Goal: Find specific page/section: Find specific page/section

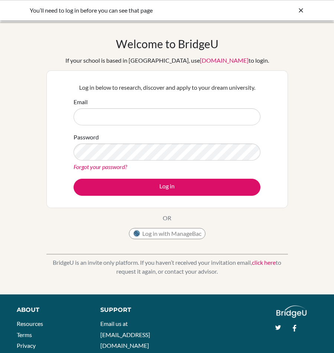
type input "[PERSON_NAME][EMAIL_ADDRESS][DOMAIN_NAME]"
click at [299, 11] on icon at bounding box center [300, 10] width 7 height 7
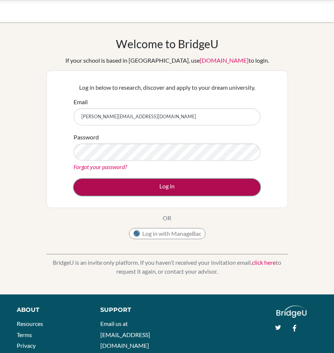
click at [159, 180] on button "Log in" at bounding box center [166, 187] width 187 height 17
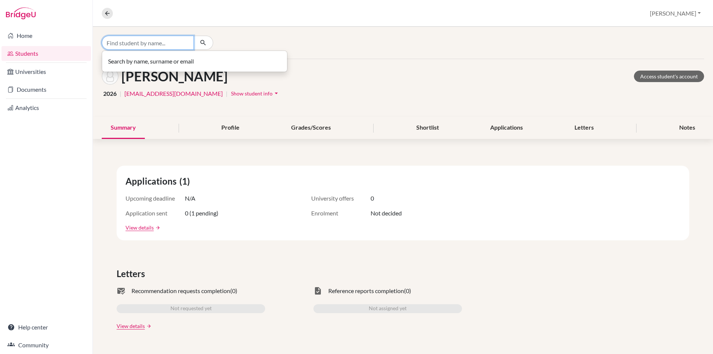
click at [169, 43] on input "Find student by name..." at bounding box center [148, 43] width 92 height 14
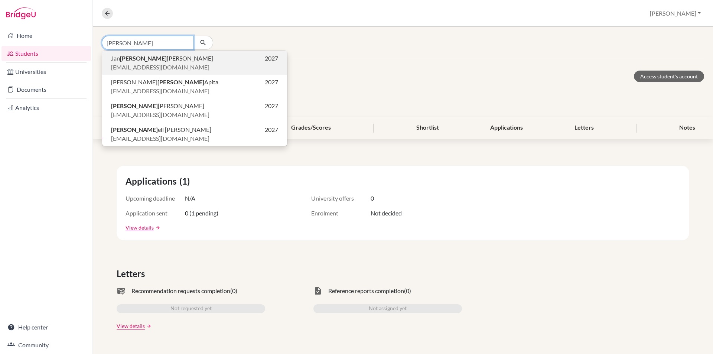
type input "[PERSON_NAME]"
click at [161, 62] on span "[PERSON_NAME] [PERSON_NAME]" at bounding box center [162, 58] width 102 height 9
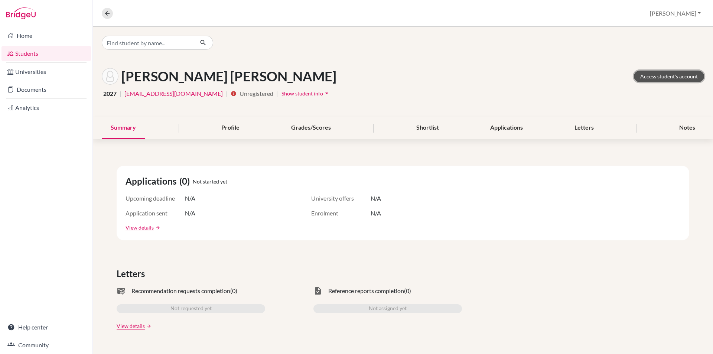
click at [641, 79] on link "Access student's account" at bounding box center [668, 77] width 70 height 12
